Goal: Task Accomplishment & Management: Manage account settings

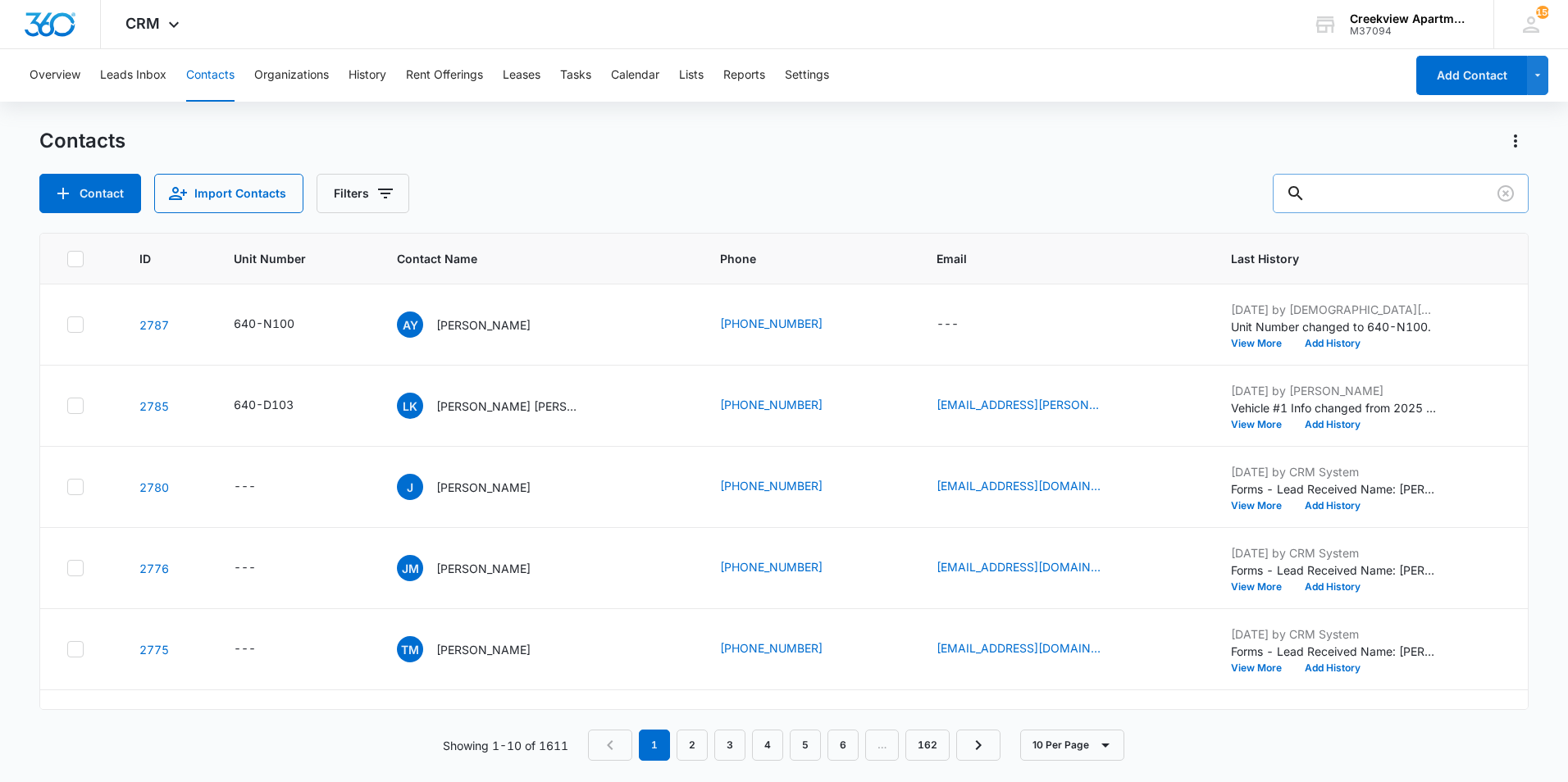
click at [1374, 188] on input "text" at bounding box center [1401, 194] width 256 height 40
type input "0"
type input "o306"
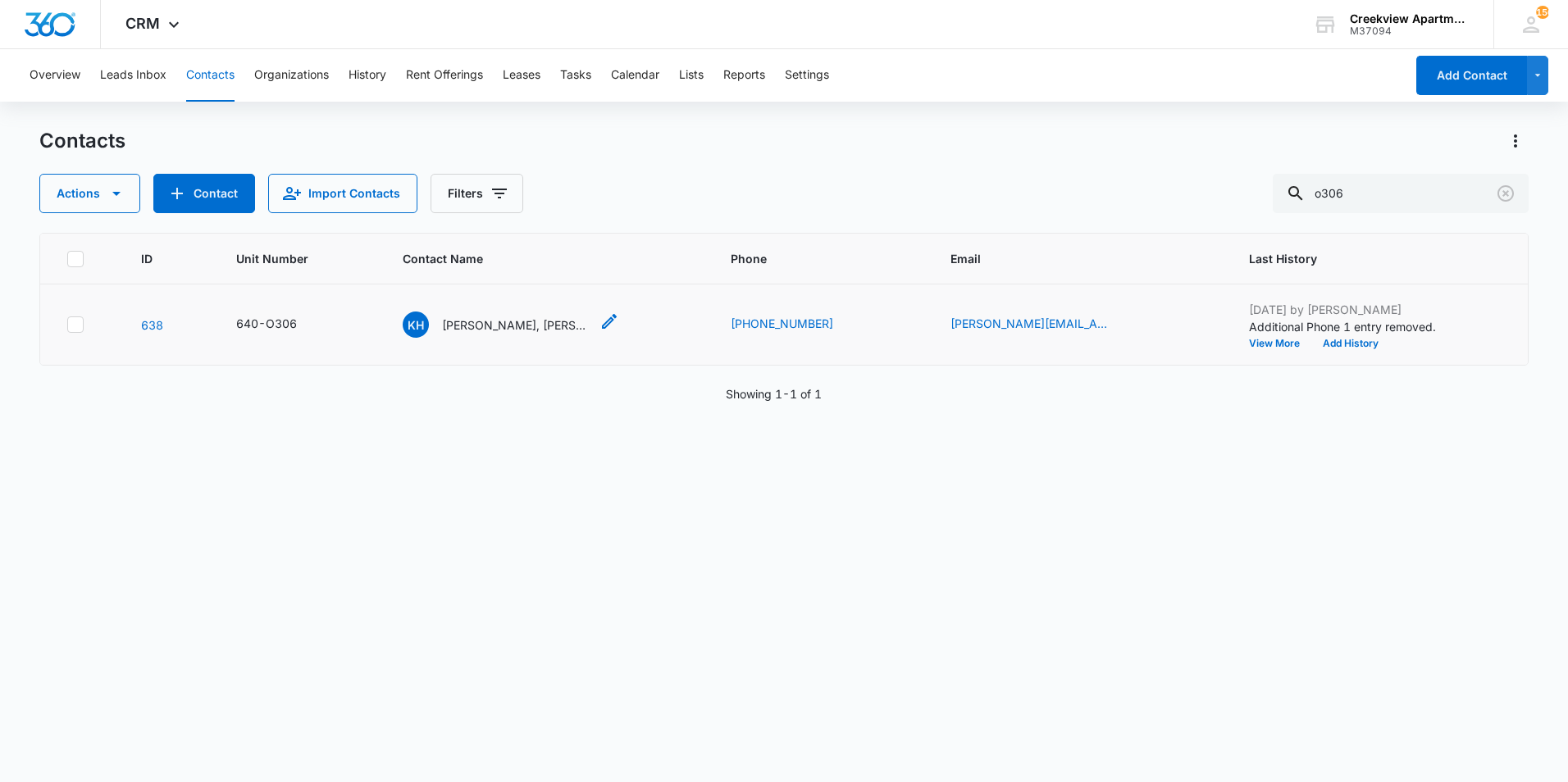
click at [496, 326] on p "[PERSON_NAME], [PERSON_NAME]" at bounding box center [516, 325] width 148 height 17
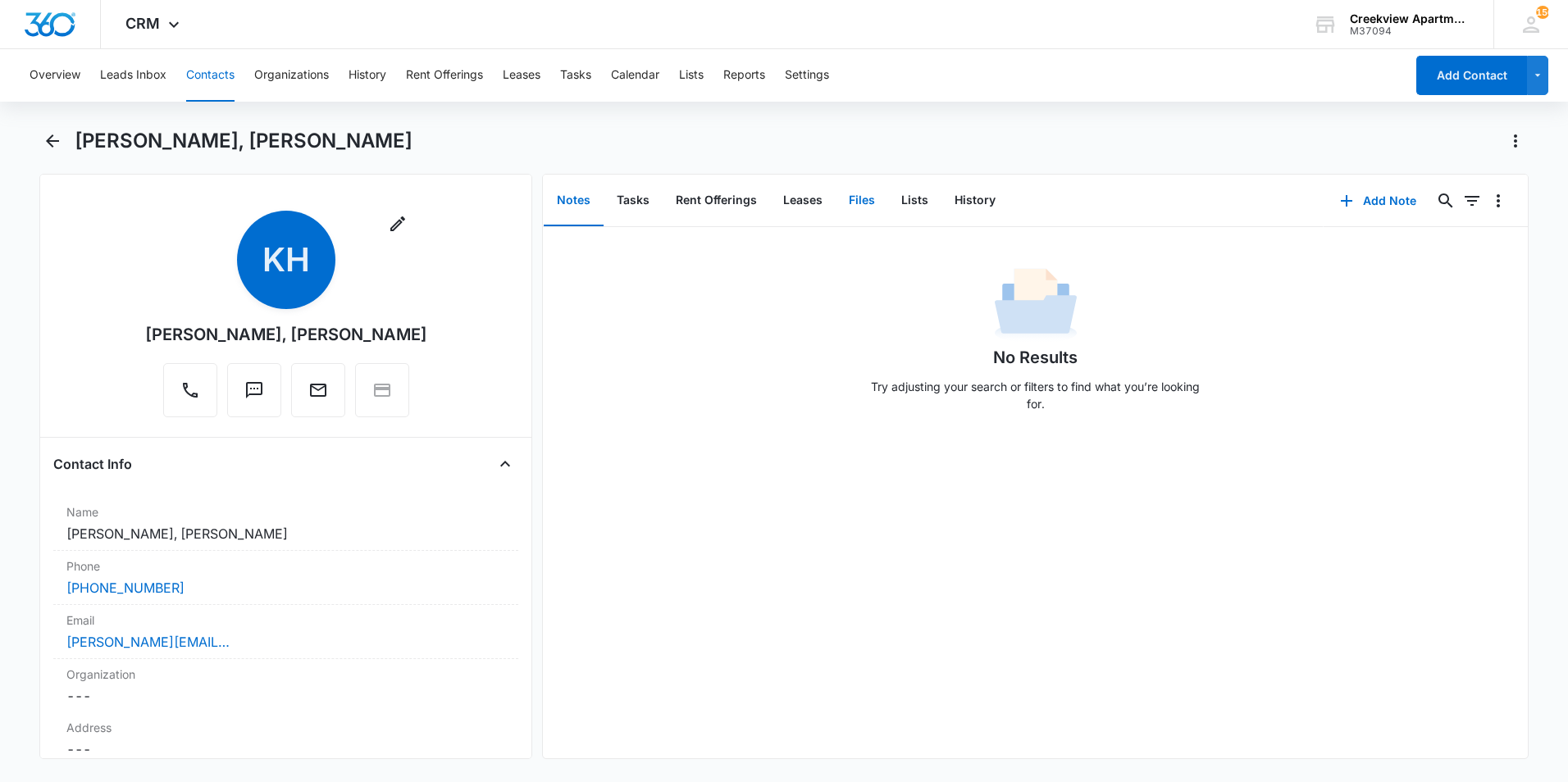
click at [867, 200] on button "Files" at bounding box center [862, 201] width 52 height 51
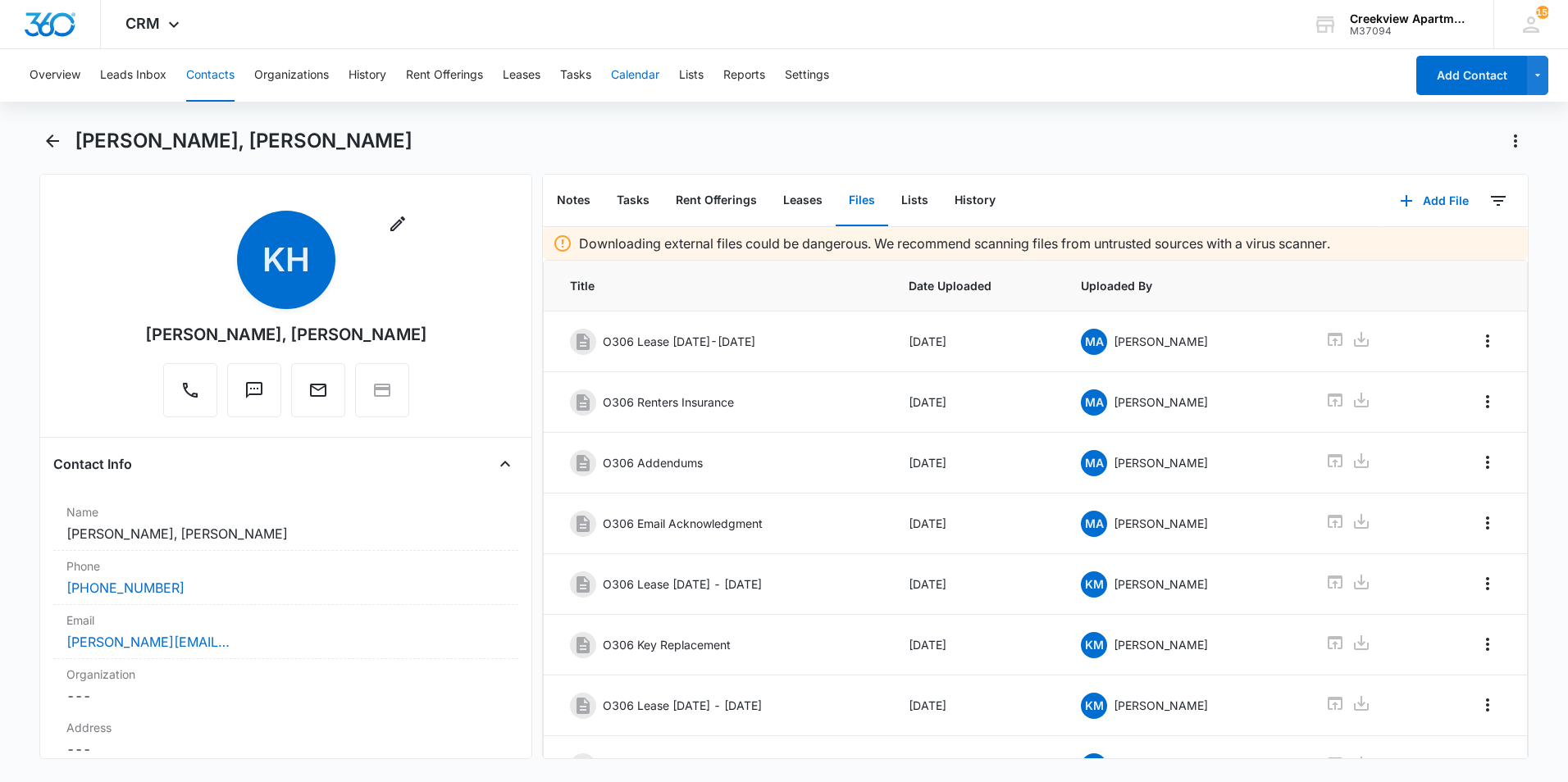
drag, startPoint x: 634, startPoint y: 96, endPoint x: 776, endPoint y: 129, distance: 145.8
click at [639, 96] on button "Calendar" at bounding box center [635, 75] width 48 height 52
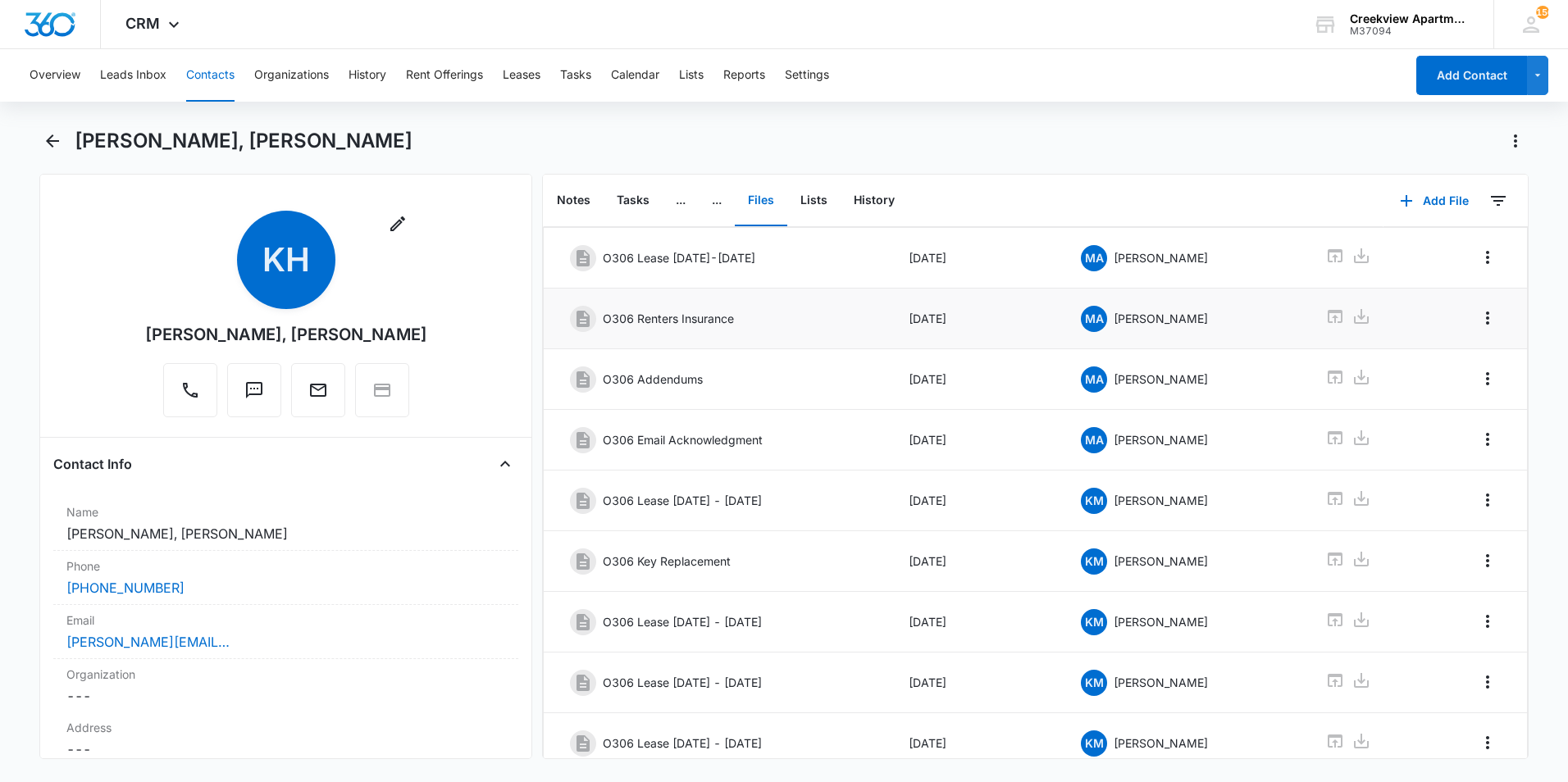
scroll to position [149, 0]
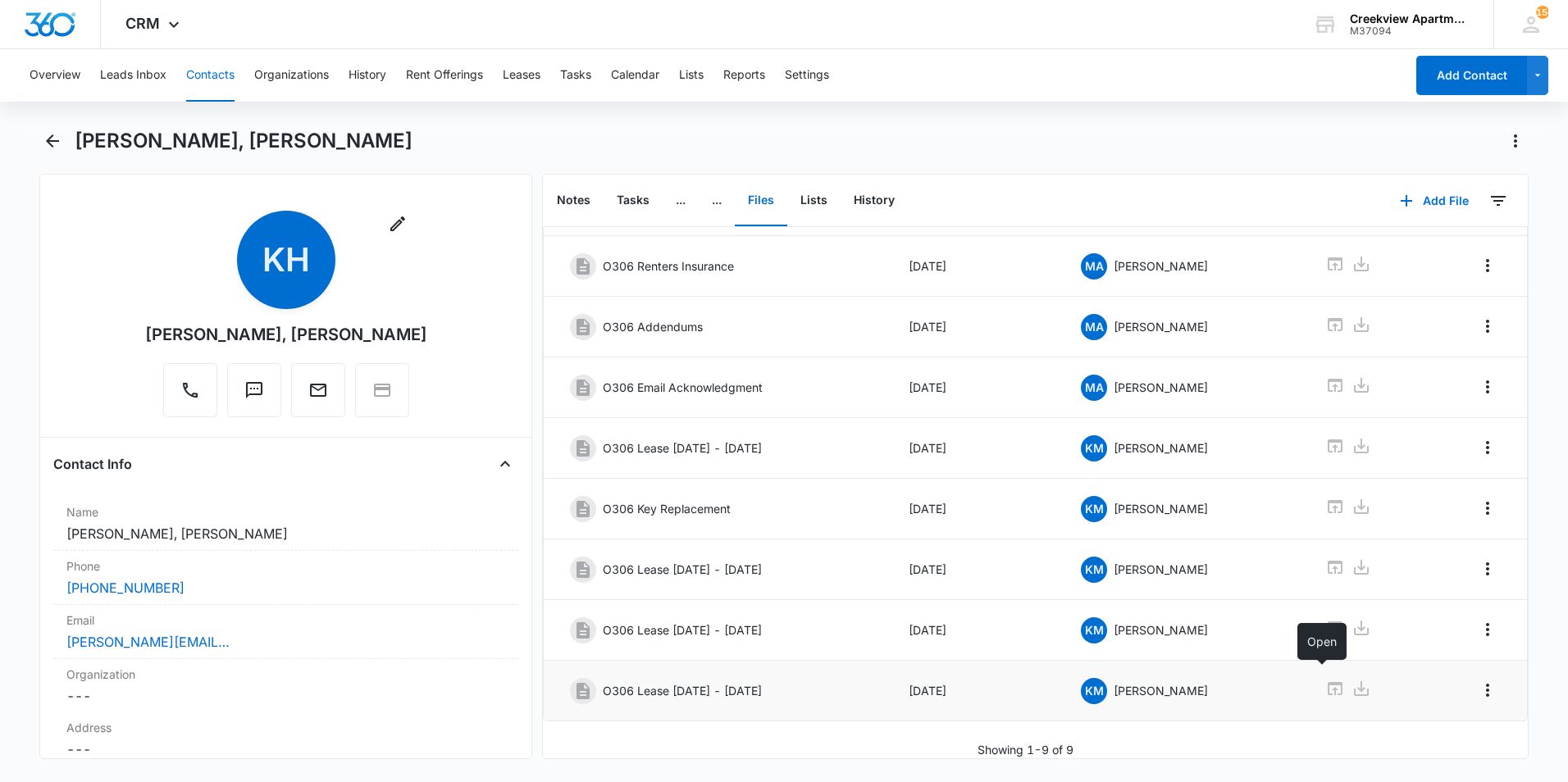
click at [1325, 679] on icon at bounding box center [1335, 688] width 19 height 19
click at [1328, 621] on icon at bounding box center [1335, 628] width 14 height 14
click at [193, 76] on button "Contacts" at bounding box center [210, 75] width 48 height 52
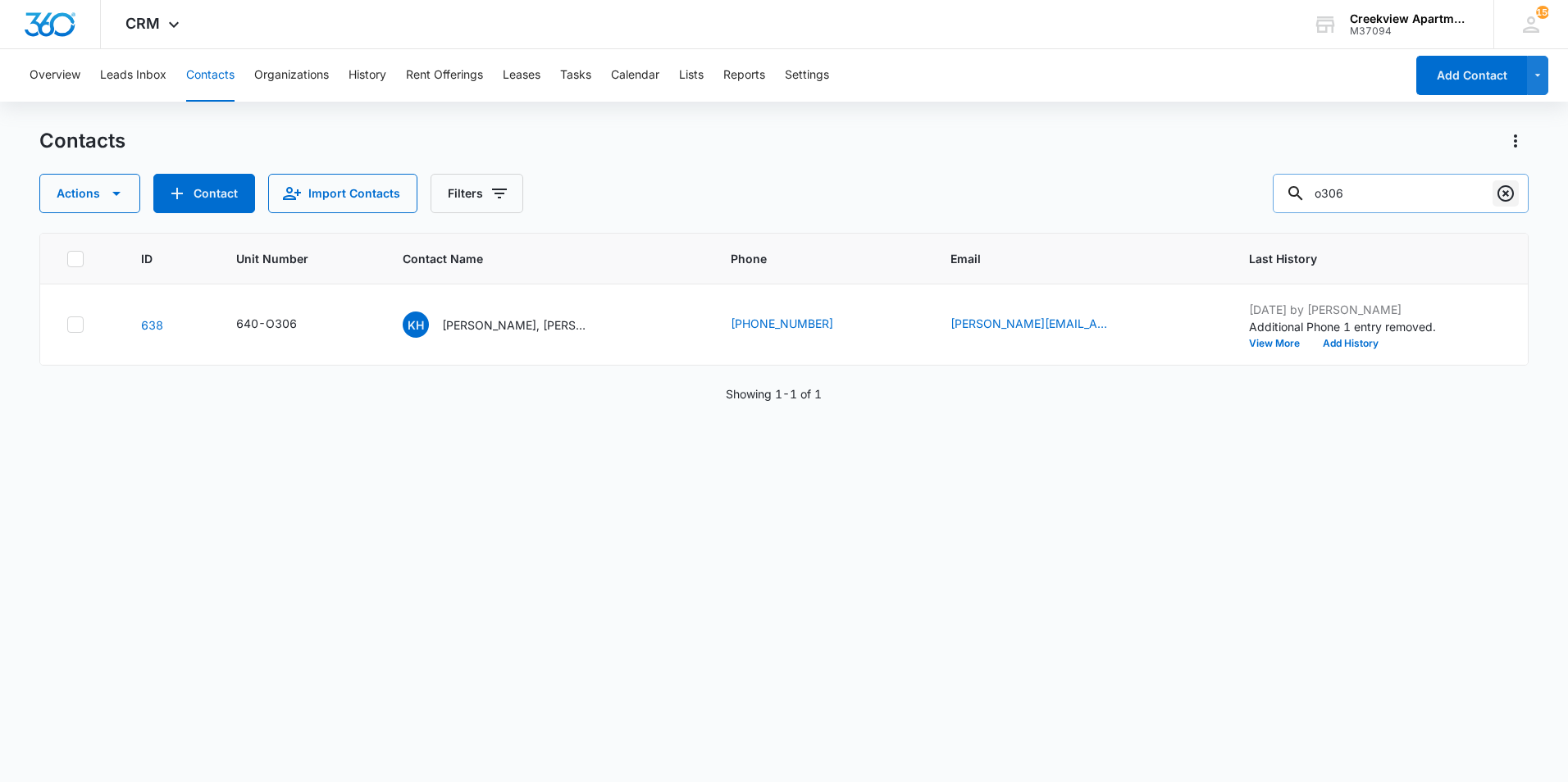
click at [1505, 200] on icon "Clear" at bounding box center [1505, 193] width 19 height 19
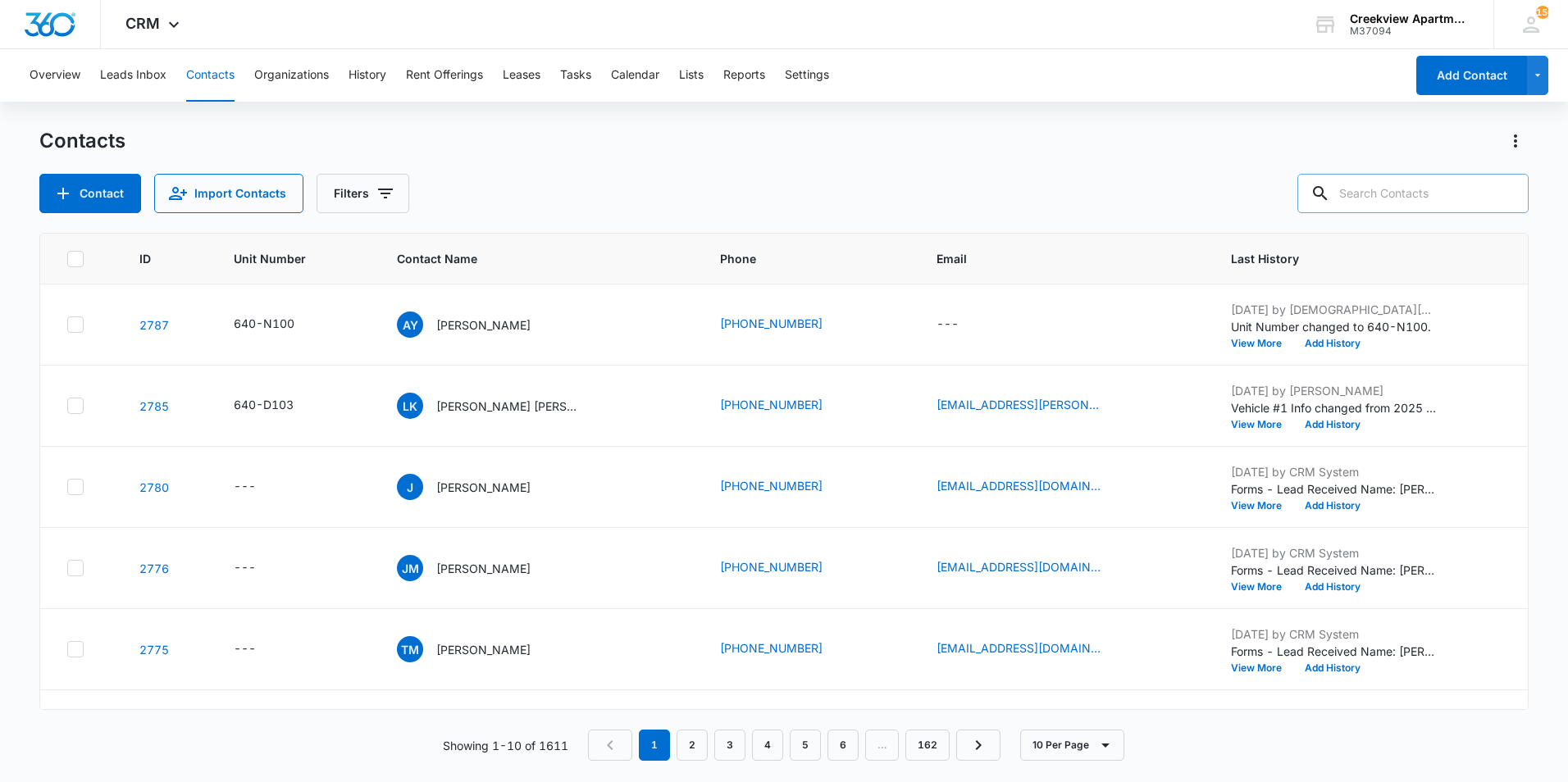
click at [1554, 208] on main "Contacts Contact Import Contacts Filters ID Unit Number Contact Name Phone Emai…" at bounding box center [784, 454] width 1568 height 653
drag, startPoint x: 1440, startPoint y: 206, endPoint x: 1435, endPoint y: 194, distance: 13.0
click at [1440, 206] on input "text" at bounding box center [1413, 194] width 232 height 40
type input "o306"
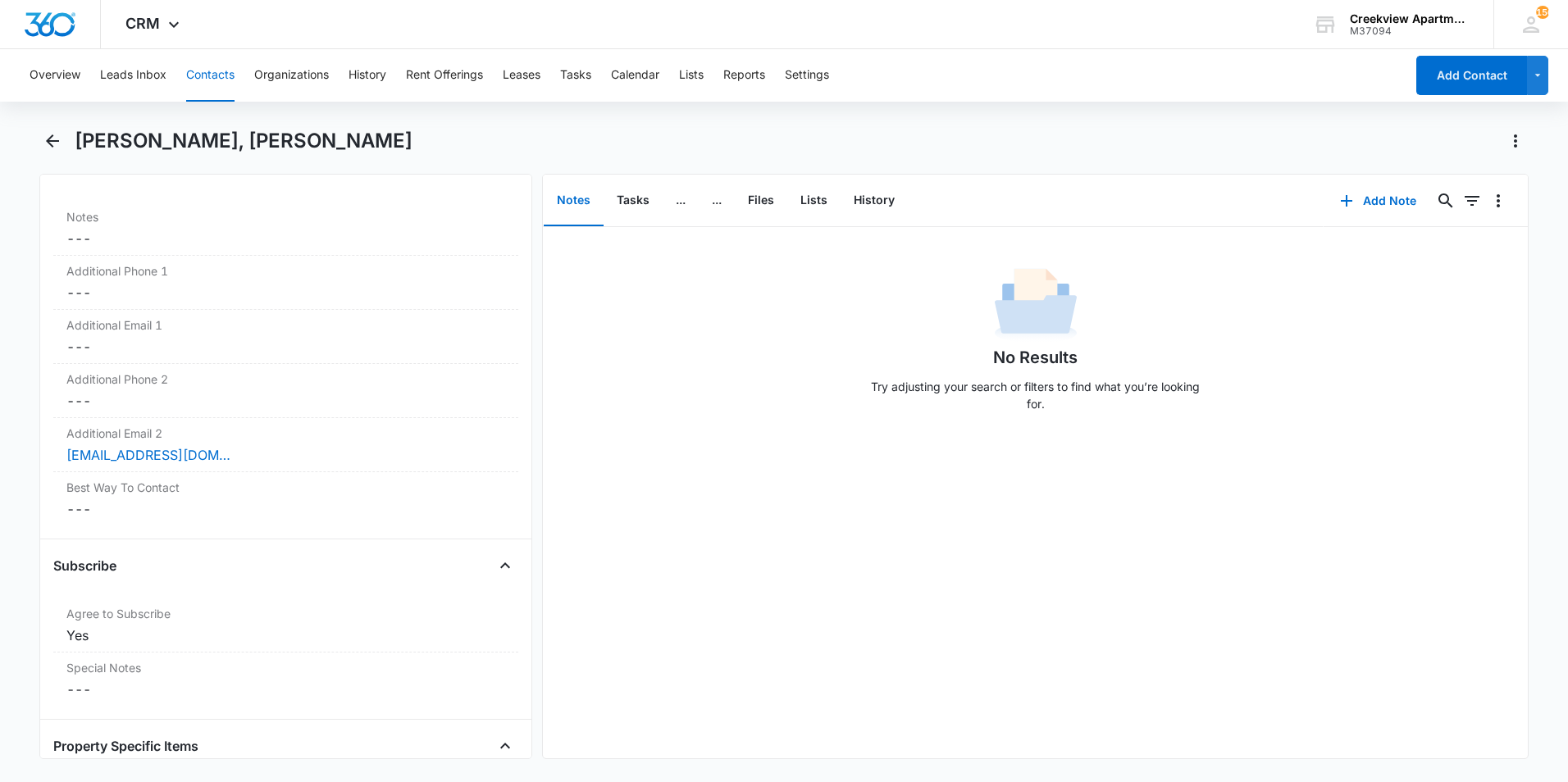
scroll to position [1066, 0]
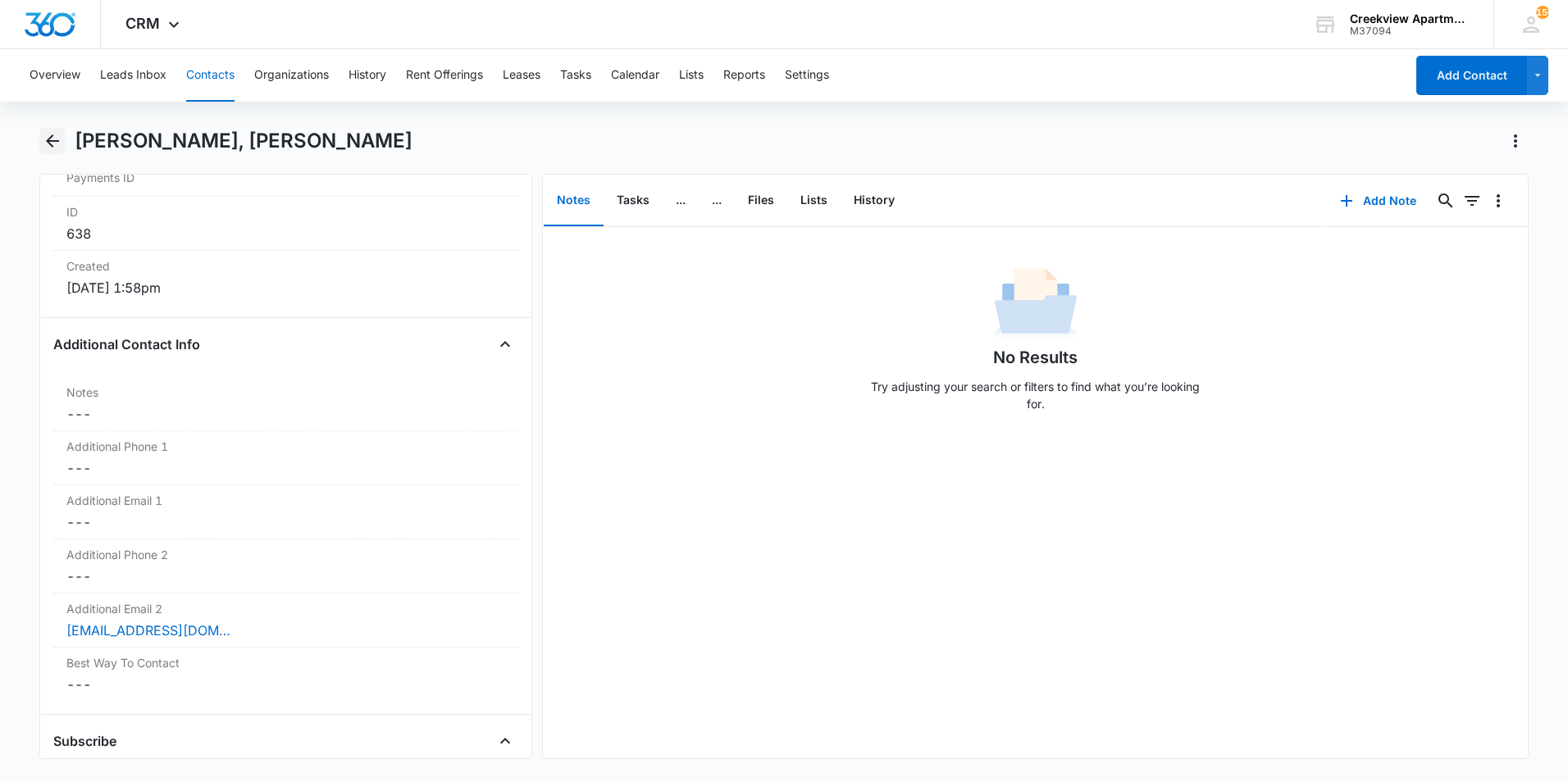
click at [40, 148] on button "Back" at bounding box center [52, 140] width 25 height 26
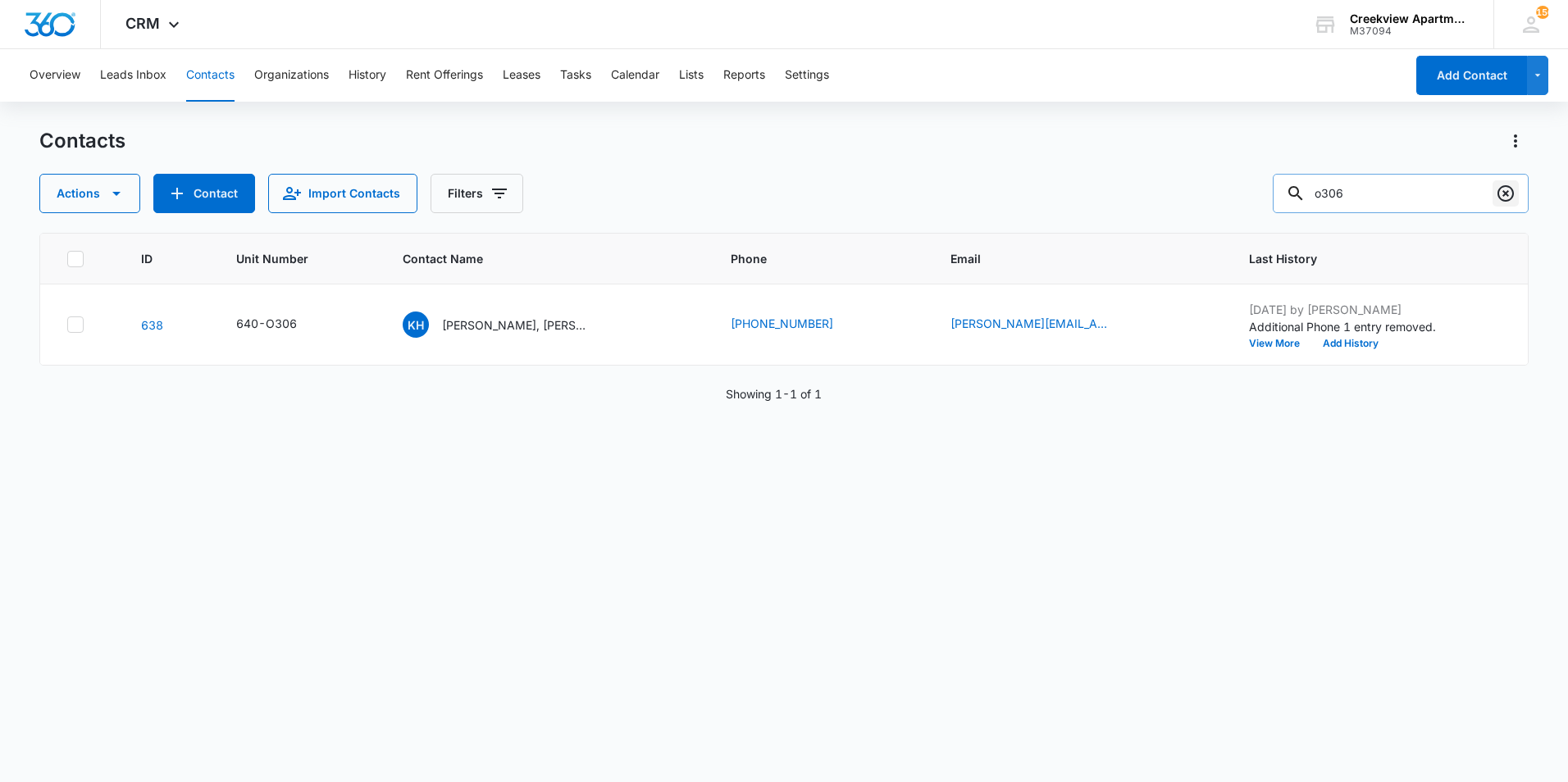
click at [1504, 190] on icon "Clear" at bounding box center [1505, 193] width 19 height 19
